Goal: Book appointment/travel/reservation

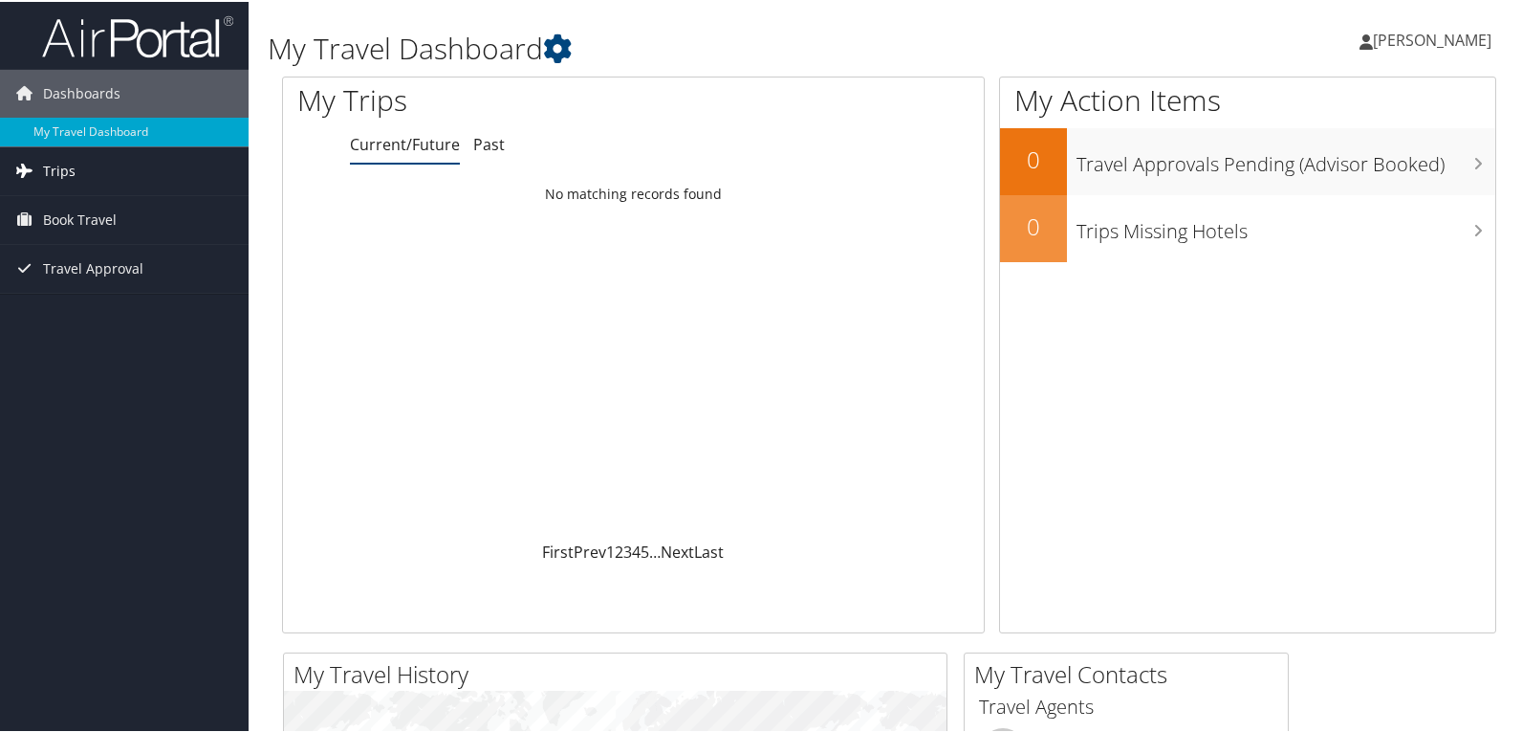
click at [107, 169] on link "Trips" at bounding box center [124, 169] width 249 height 48
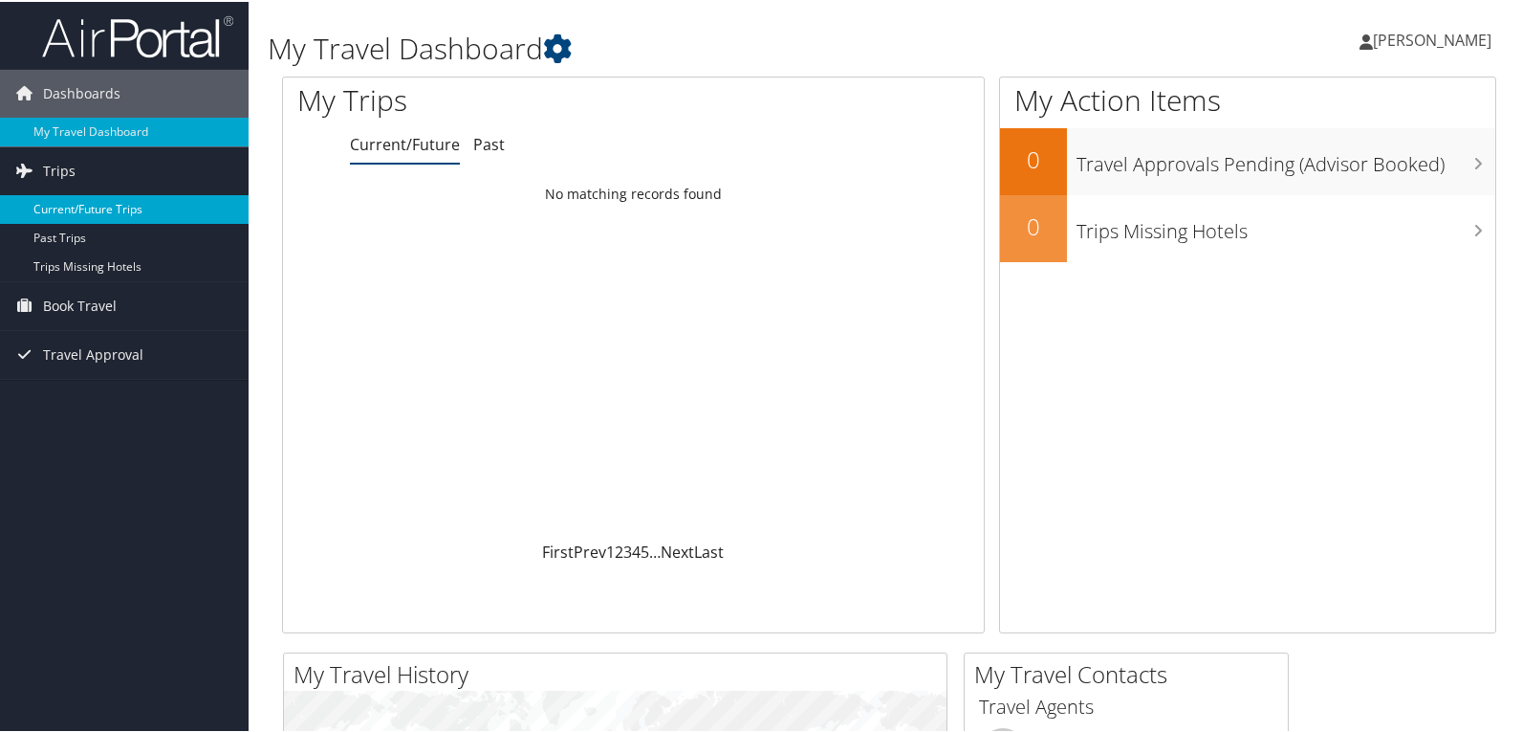
click at [104, 211] on link "Current/Future Trips" at bounding box center [124, 207] width 249 height 29
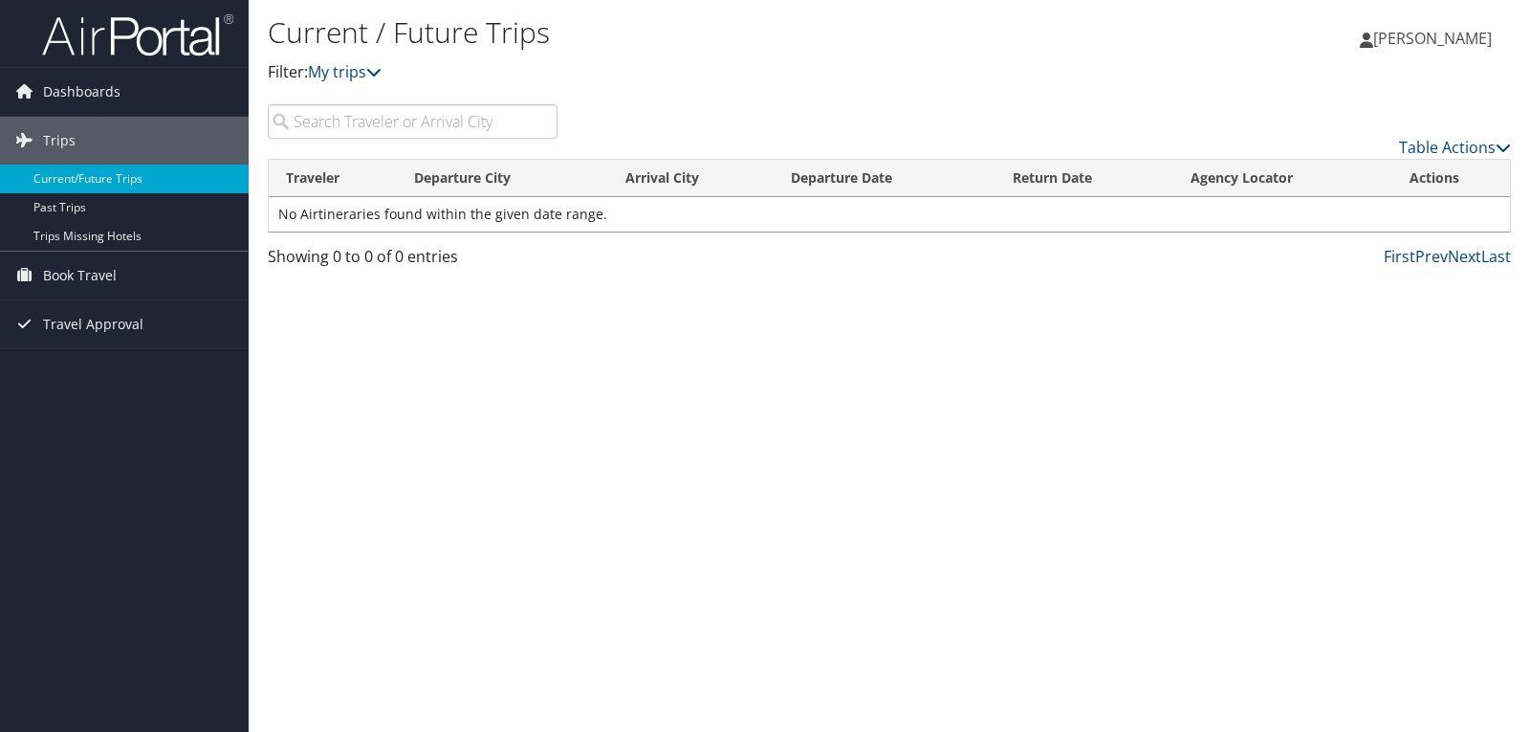
click at [433, 207] on td "No Airtineraries found within the given date range." at bounding box center [889, 214] width 1241 height 34
click at [131, 273] on link "Book Travel" at bounding box center [124, 275] width 249 height 48
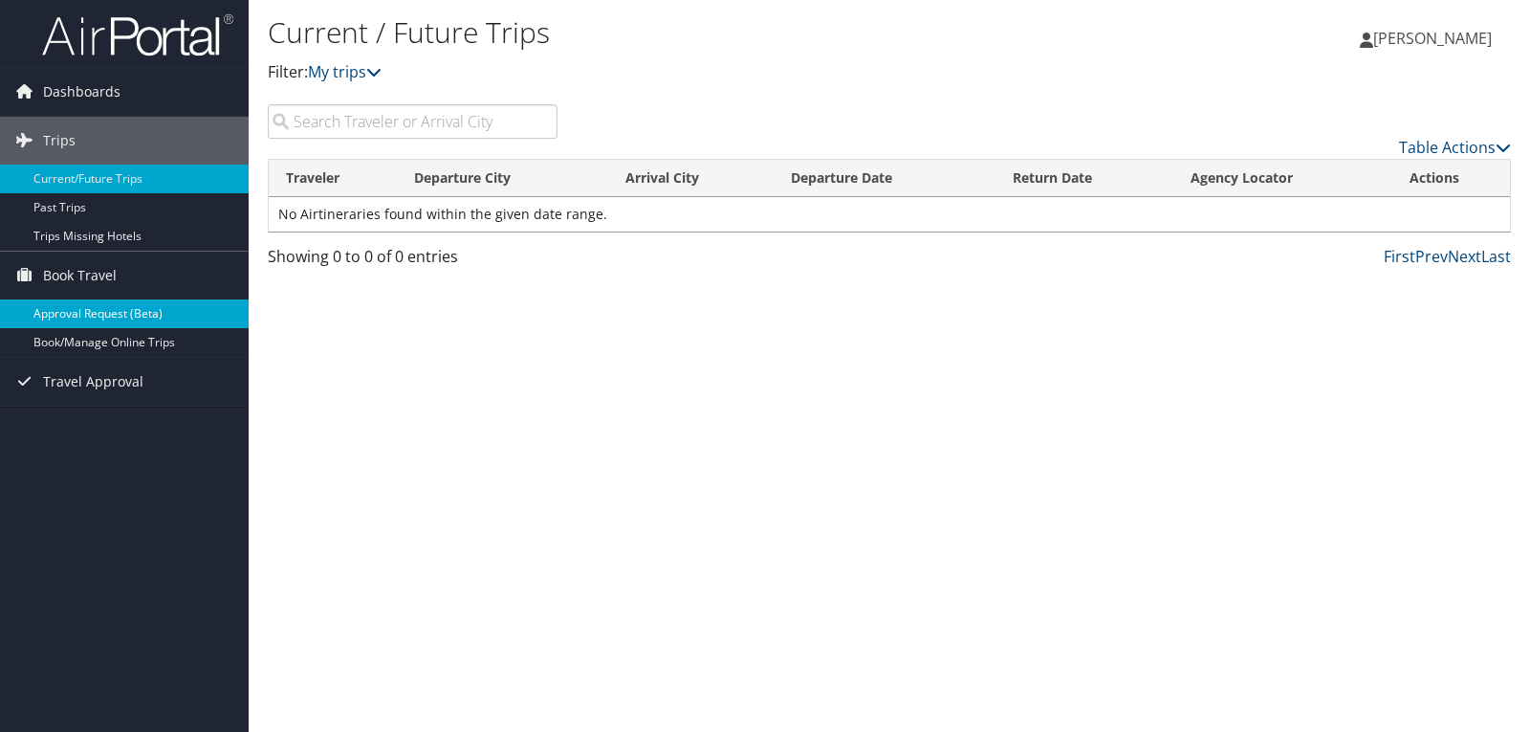
click at [170, 308] on link "Approval Request (Beta)" at bounding box center [124, 313] width 249 height 29
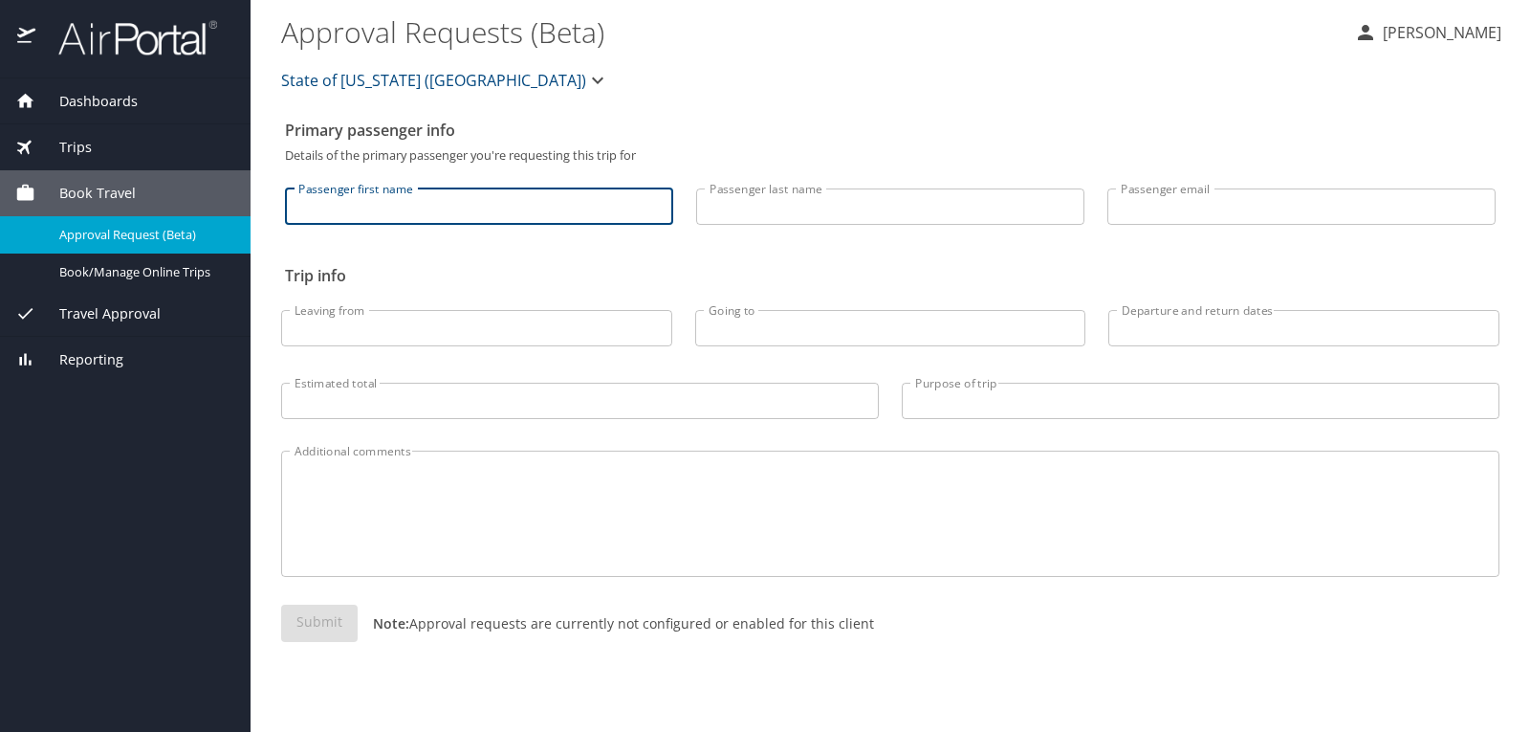
click at [554, 203] on input "Passenger first name" at bounding box center [479, 206] width 388 height 36
type input "Laura"
type input "Kamath"
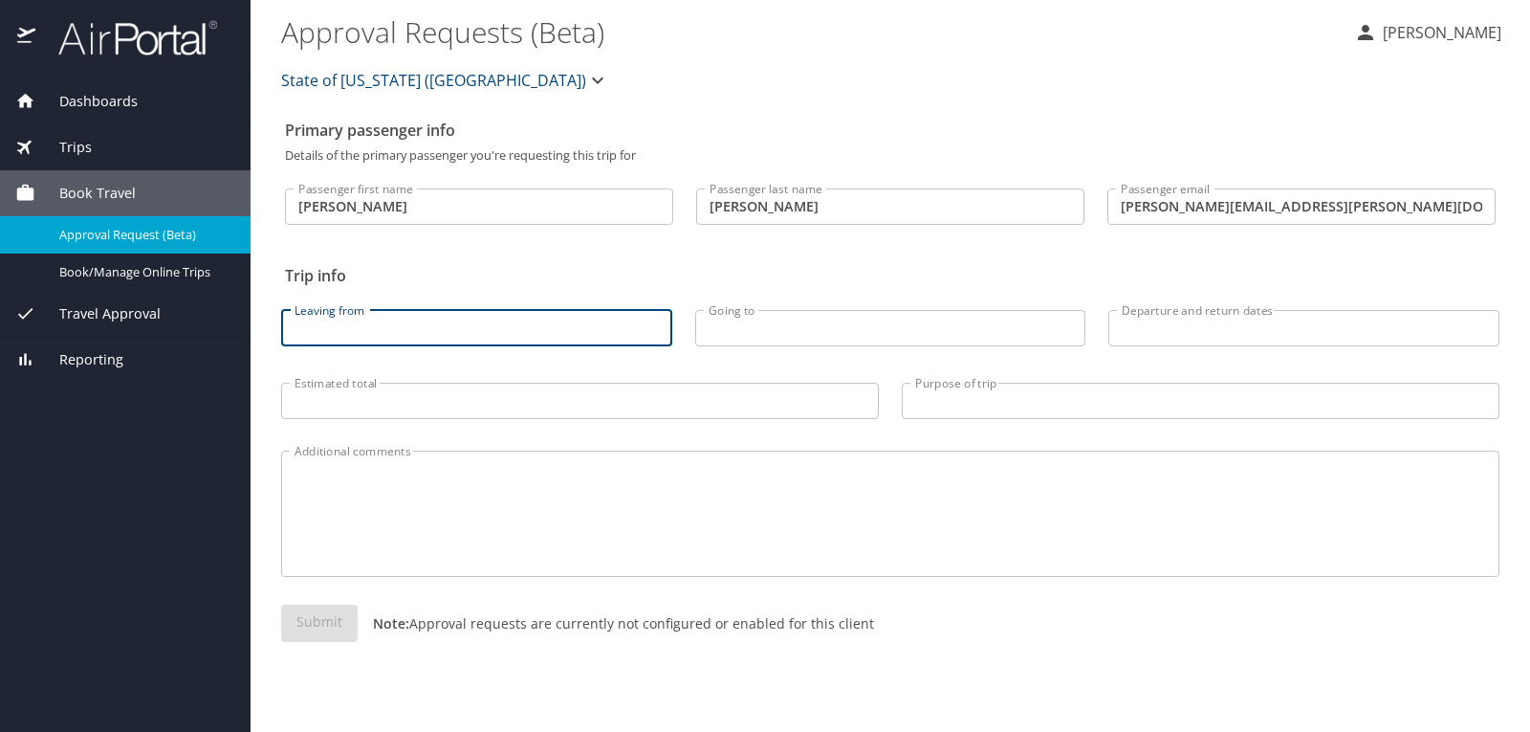
click at [414, 335] on input "Leaving from" at bounding box center [476, 328] width 391 height 36
click at [404, 328] on input "Leaving from" at bounding box center [476, 328] width 391 height 36
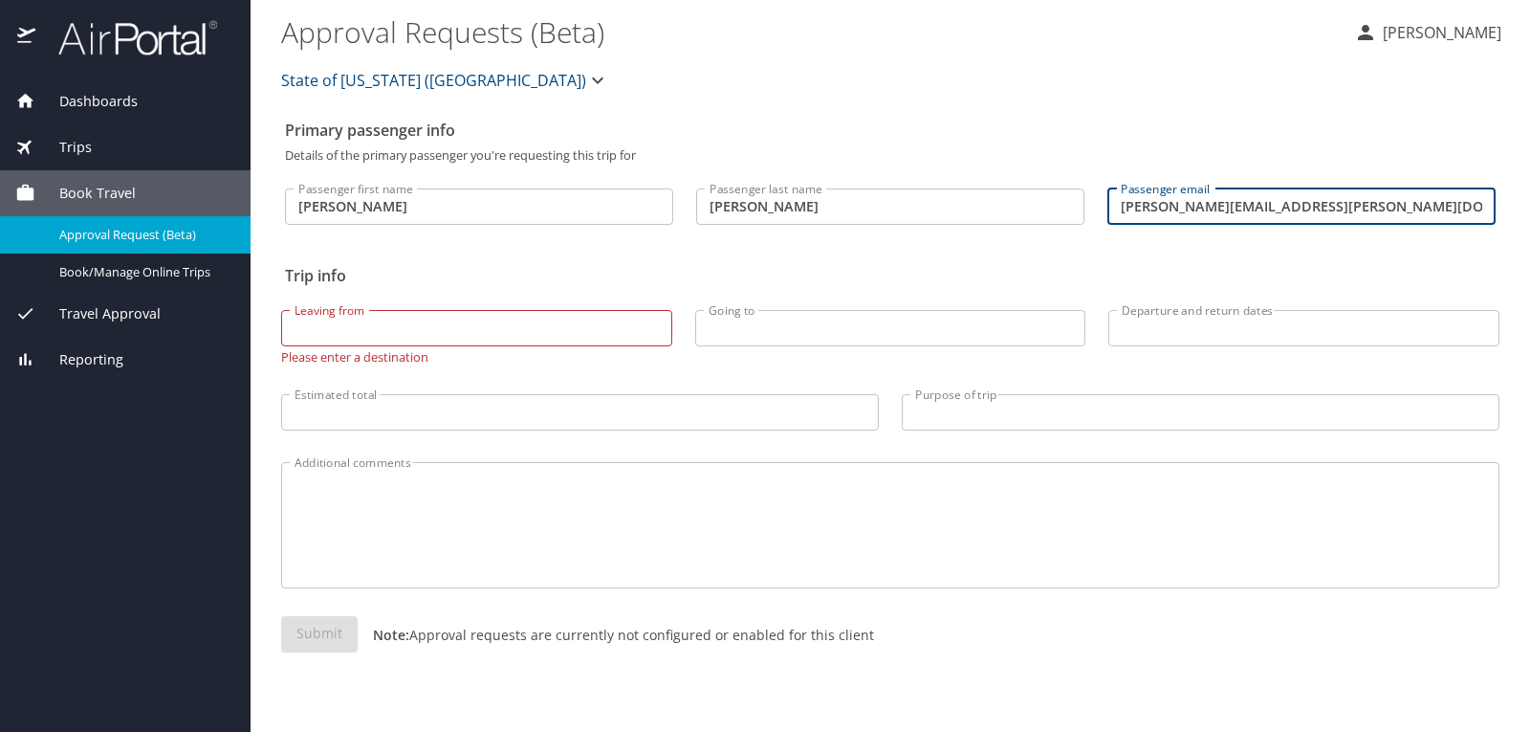
click at [1161, 215] on input "kamath.laura@gmail.com" at bounding box center [1301, 206] width 388 height 36
drag, startPoint x: 1306, startPoint y: 208, endPoint x: 1099, endPoint y: 197, distance: 207.8
click at [1099, 197] on div "Passenger email kamath.laura@gmail.com Passenger email" at bounding box center [1301, 201] width 411 height 79
type input "Lkamath@rpcc.edu"
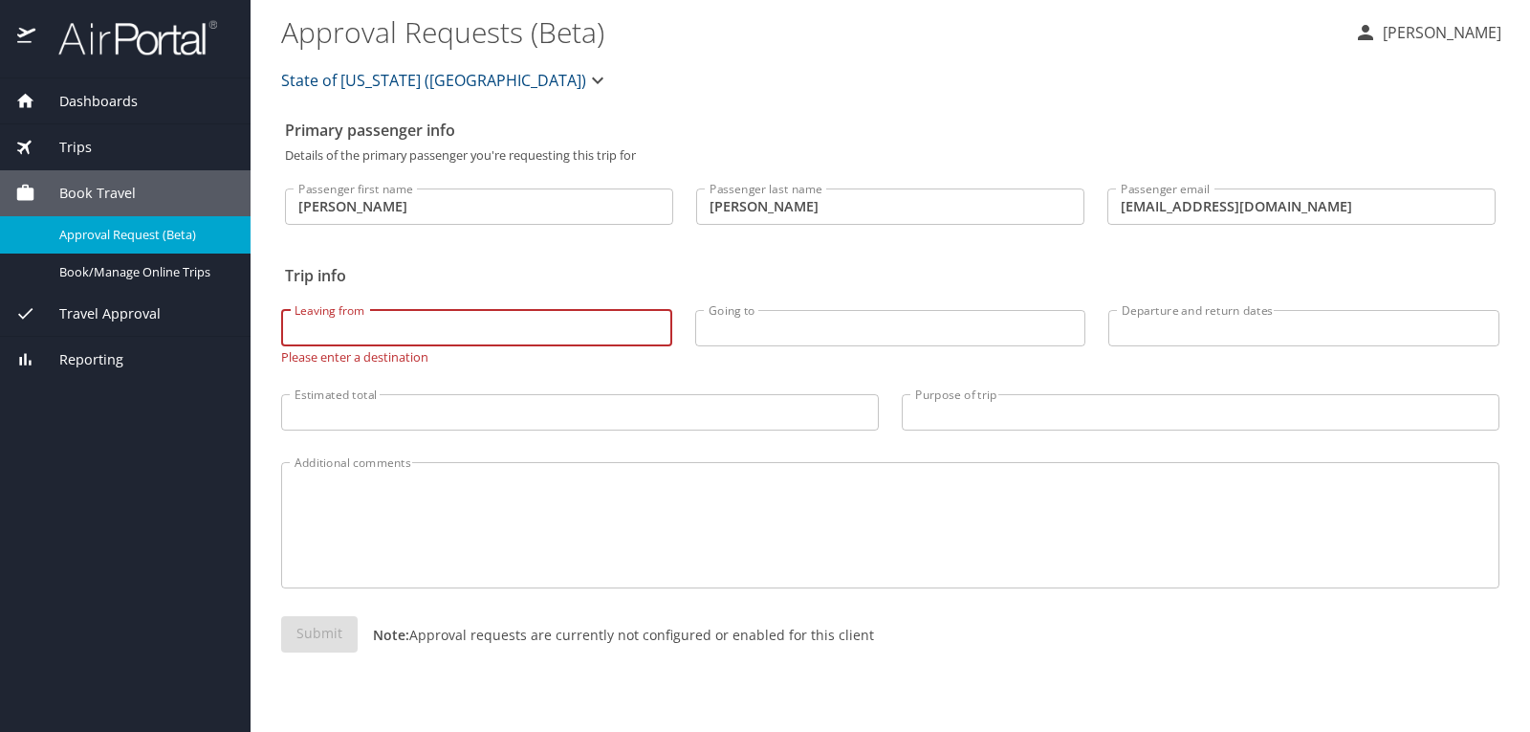
click at [535, 330] on input "Leaving from" at bounding box center [476, 328] width 391 height 36
type input "BTR"
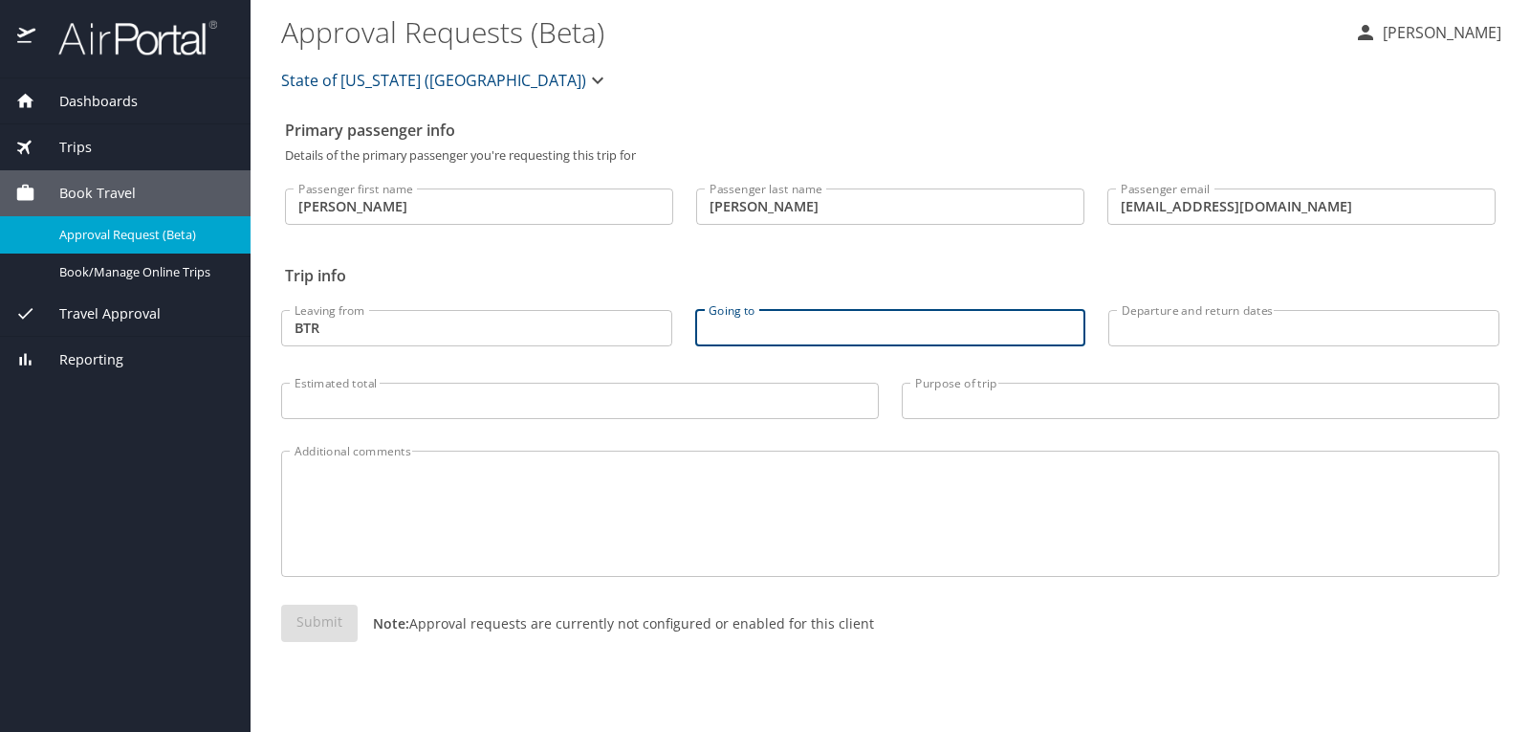
click at [718, 333] on input "Going to" at bounding box center [890, 328] width 391 height 36
type input "nashville, tn"
click at [832, 326] on input "nashville, tn" at bounding box center [890, 328] width 391 height 36
drag, startPoint x: 822, startPoint y: 326, endPoint x: 679, endPoint y: 327, distance: 143.4
click at [679, 327] on div "Leaving from BTR Leaving from Going to nashville, tn Going to Departure and ret…" at bounding box center [890, 359] width 1241 height 152
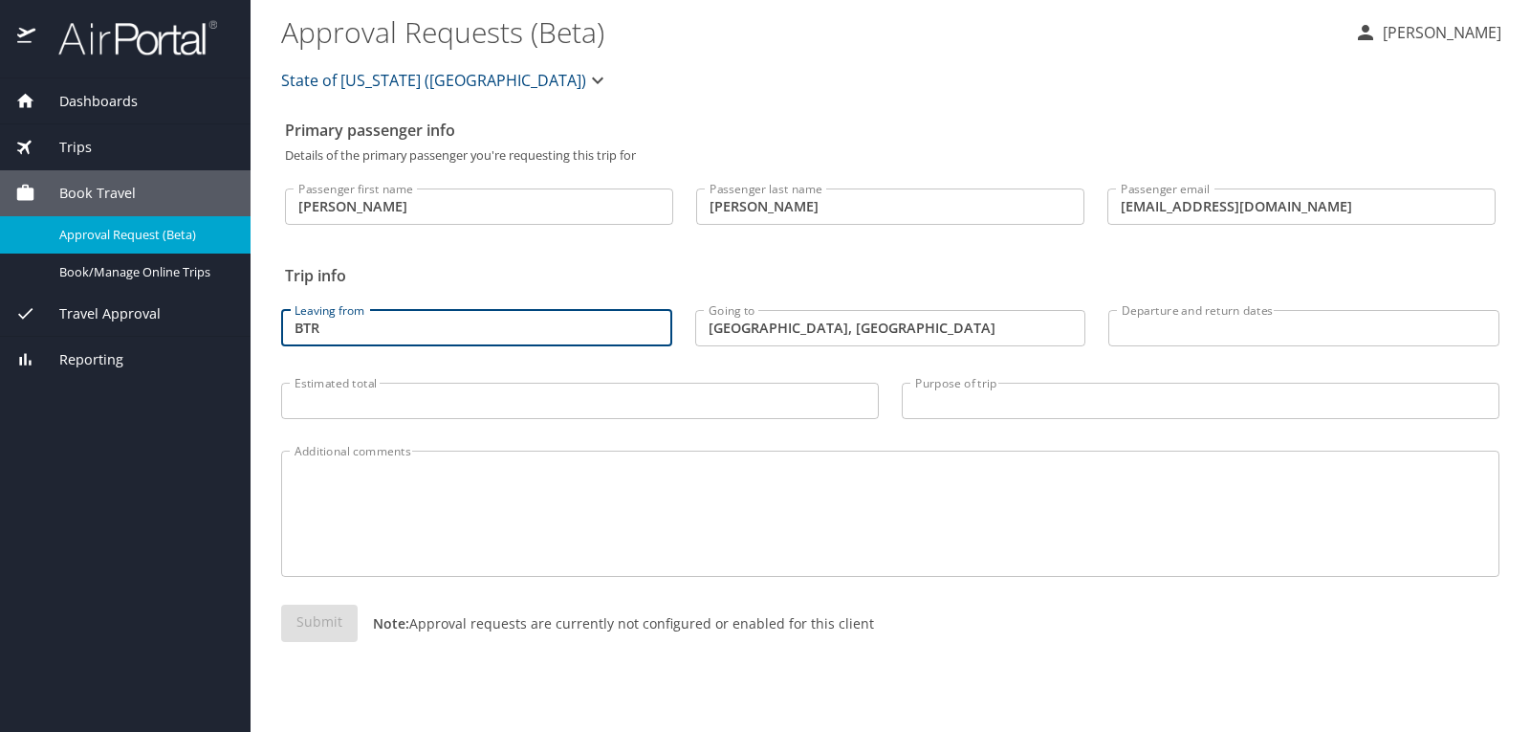
click at [599, 340] on input "BTR" at bounding box center [476, 328] width 391 height 36
drag, startPoint x: 599, startPoint y: 340, endPoint x: 281, endPoint y: 324, distance: 317.9
click at [281, 324] on input "BTR" at bounding box center [476, 328] width 391 height 36
type input "Baton Rouge, LA"
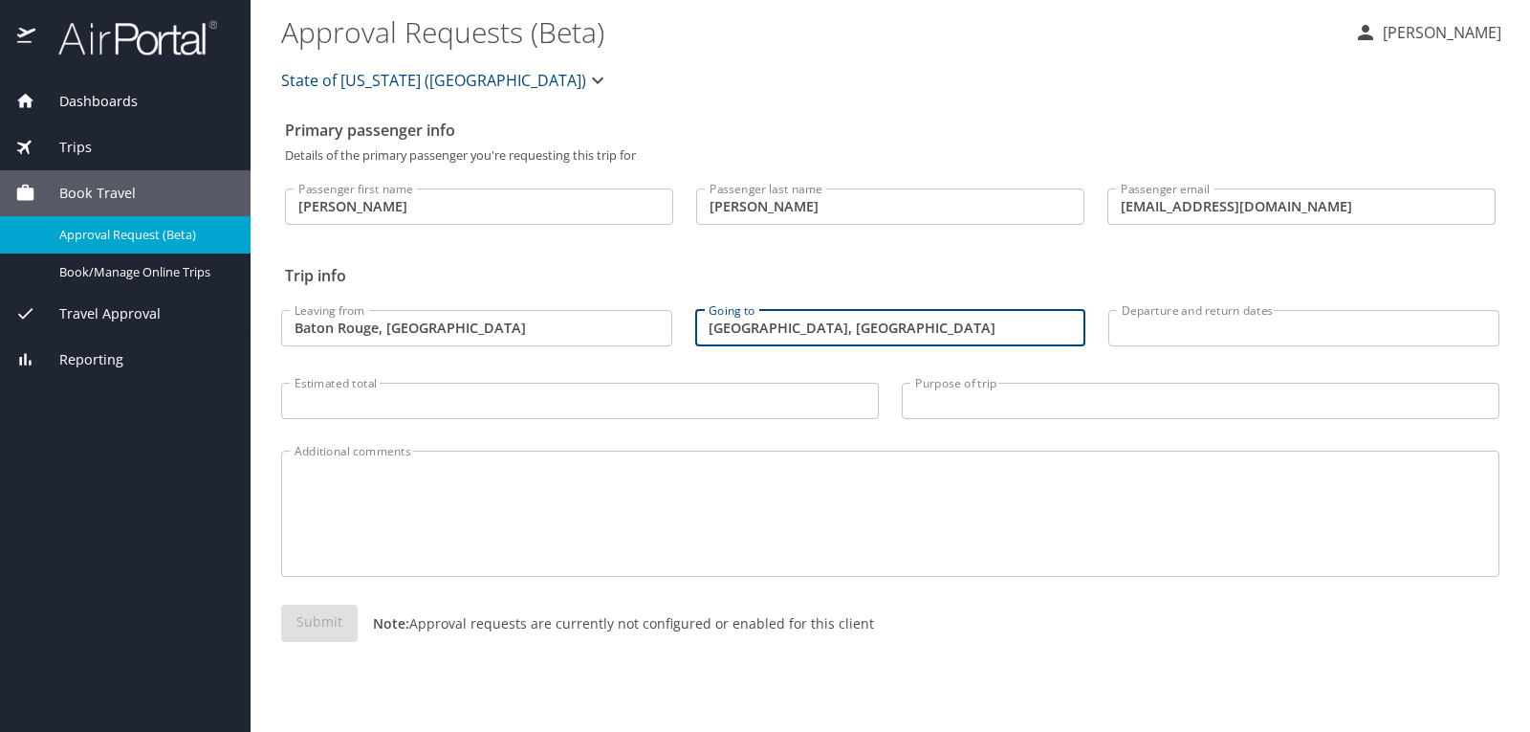
click at [714, 329] on input "nashville, tn" at bounding box center [890, 328] width 391 height 36
drag, startPoint x: 809, startPoint y: 327, endPoint x: 778, endPoint y: 333, distance: 31.1
click at [778, 333] on input "Nashville, tn" at bounding box center [890, 328] width 391 height 36
type input "Nashville, TN"
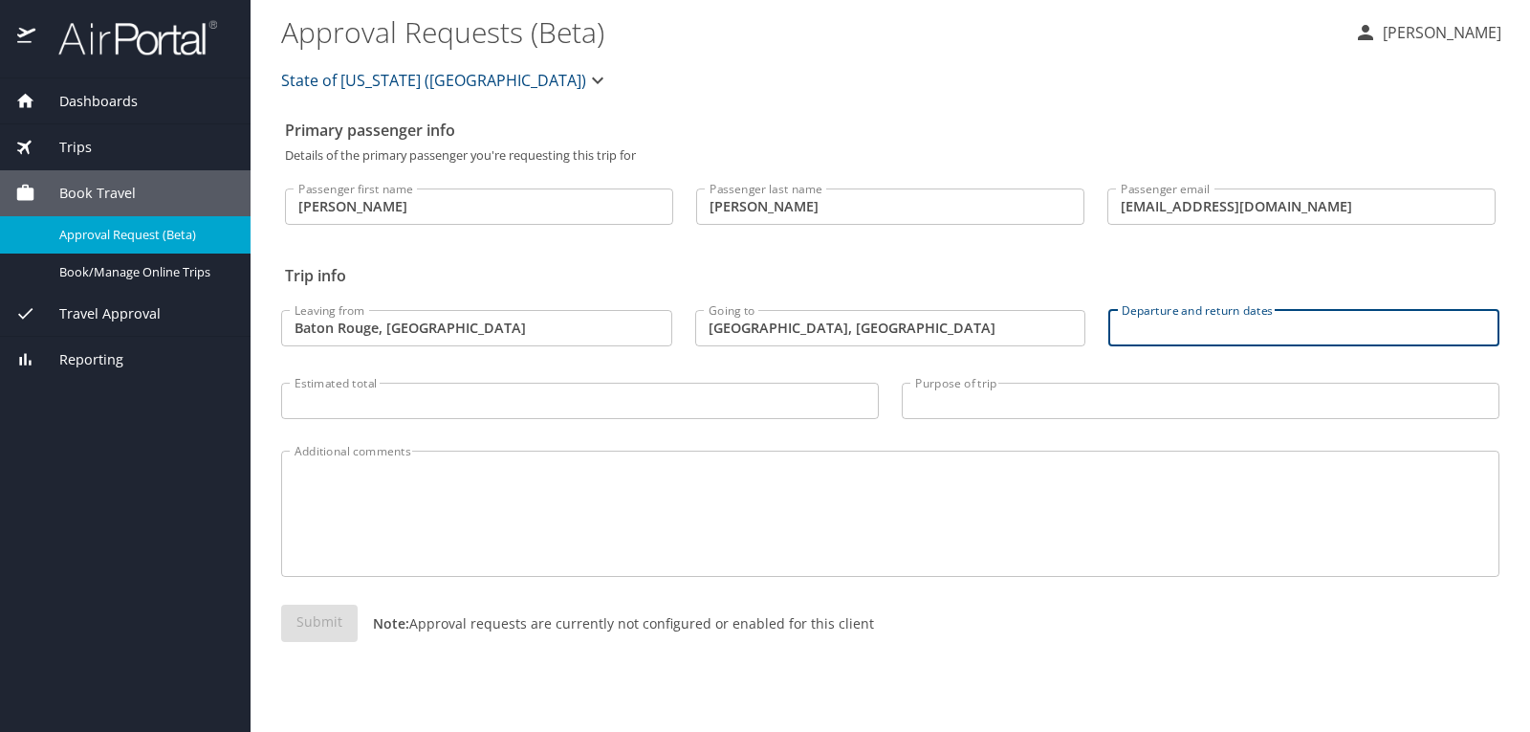
click at [1297, 337] on input "Departure and return dates" at bounding box center [1303, 328] width 391 height 36
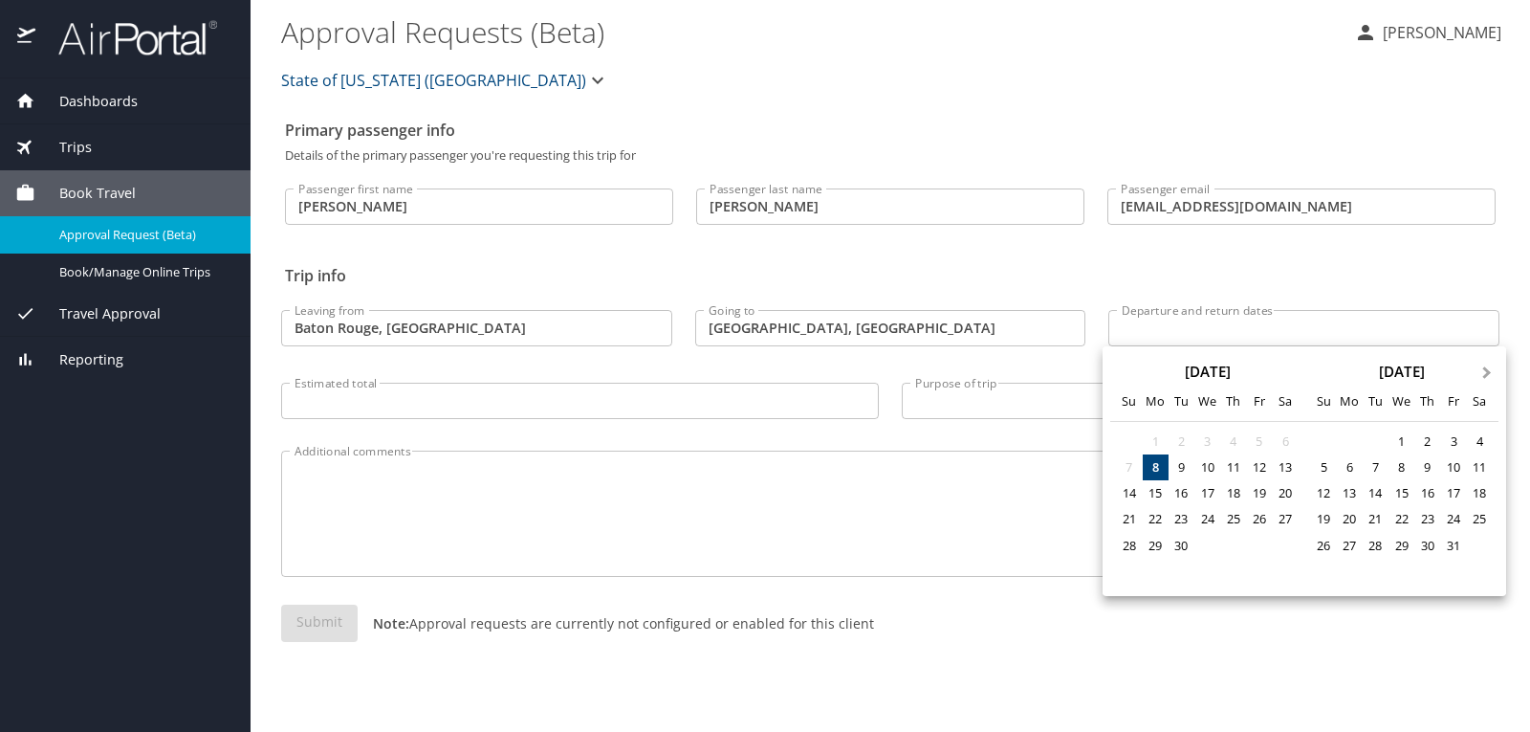
click at [1487, 367] on span "Next Month" at bounding box center [1487, 373] width 0 height 22
click at [1478, 442] on div "6" at bounding box center [1480, 441] width 26 height 26
click at [1350, 470] on div "8" at bounding box center [1350, 467] width 26 height 26
type input "12/06/2025 🠦 12/08/2025"
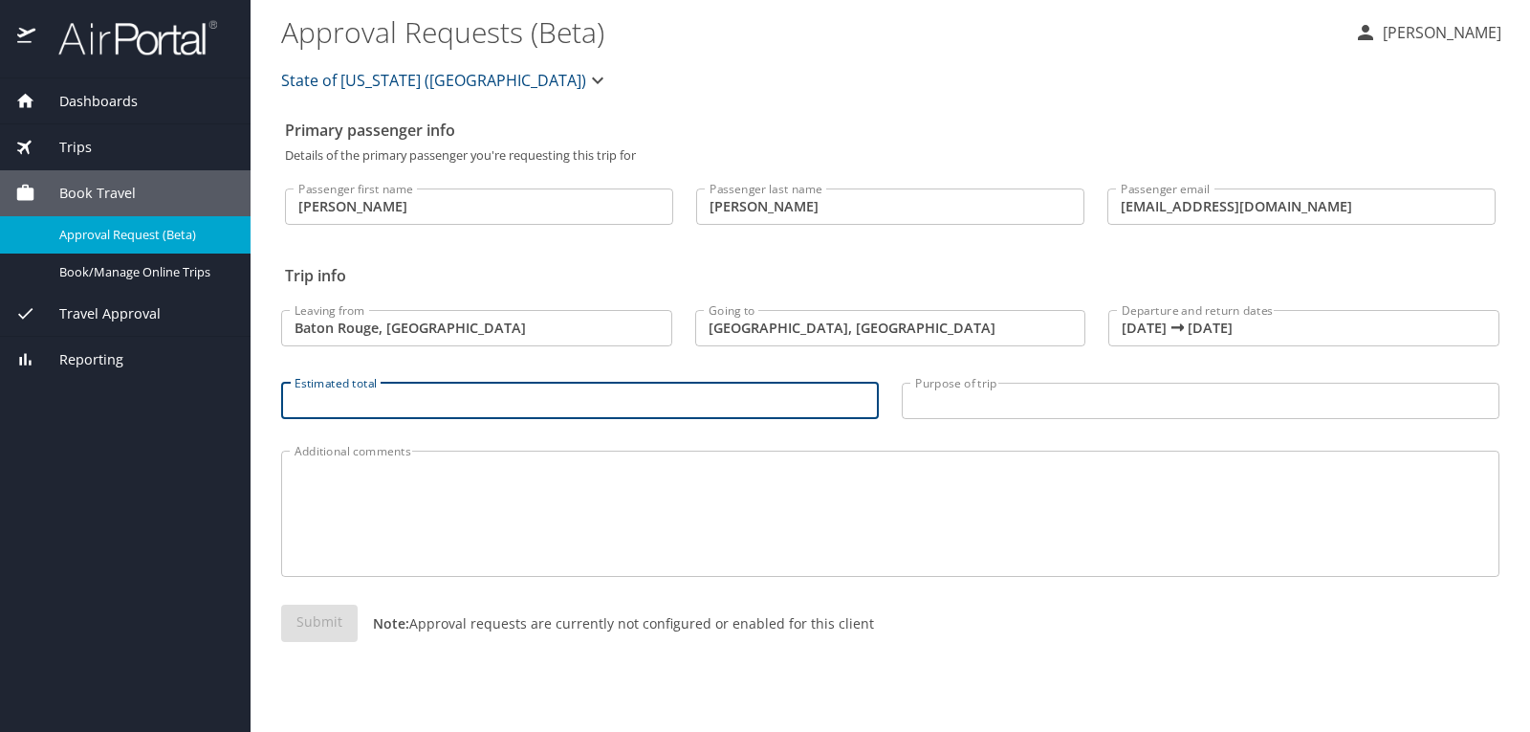
click at [646, 407] on input "Estimated total" at bounding box center [580, 400] width 598 height 36
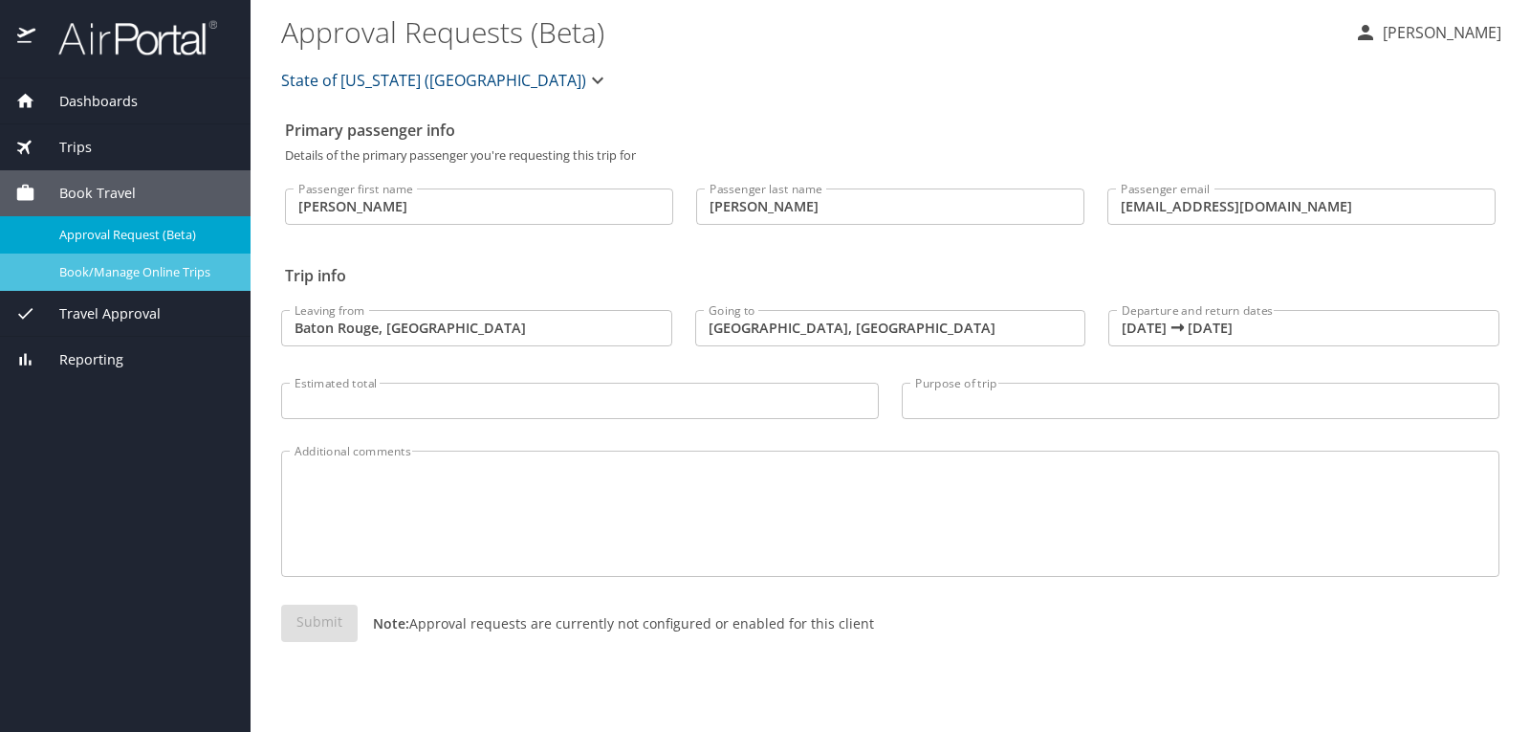
click at [199, 275] on span "Book/Manage Online Trips" at bounding box center [143, 272] width 168 height 18
